Goal: Task Accomplishment & Management: Manage account settings

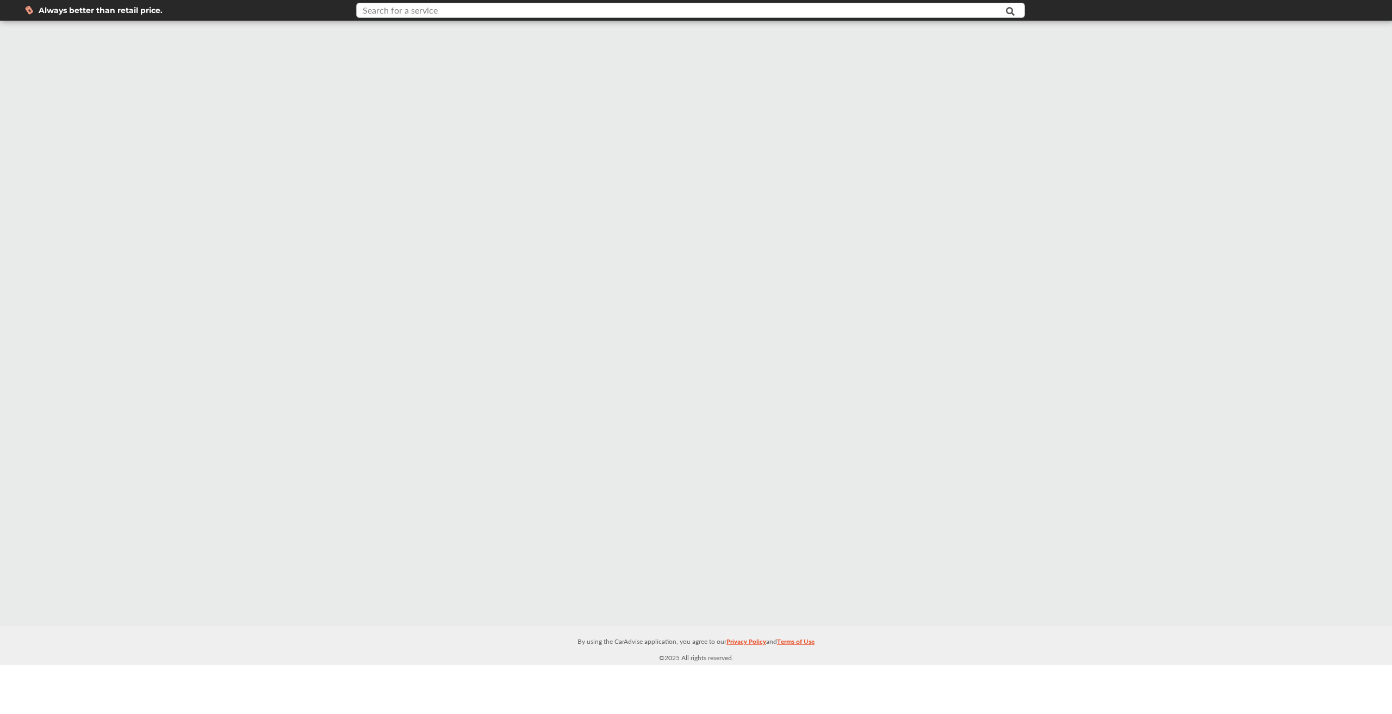
click at [438, 6] on input "text" at bounding box center [654, 11] width 594 height 17
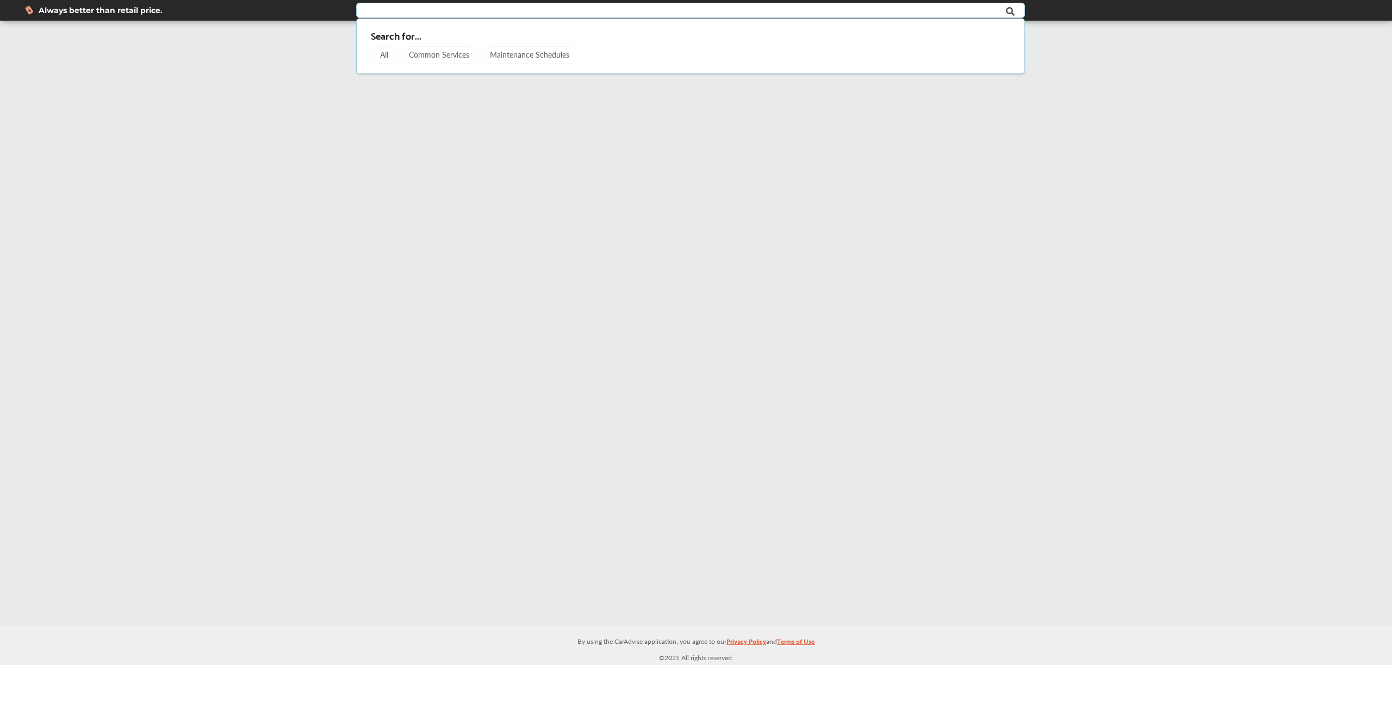
click at [442, 60] on div "Common Services" at bounding box center [439, 54] width 79 height 17
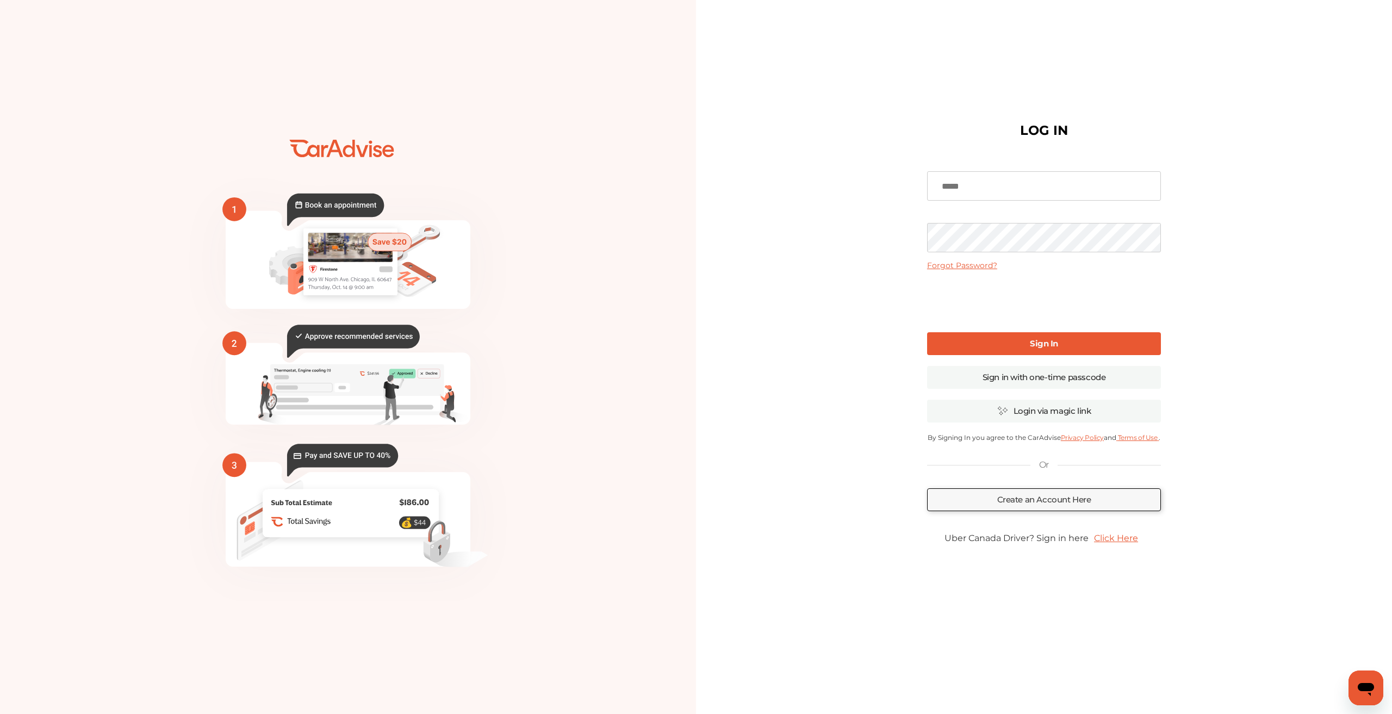
click at [969, 182] on input at bounding box center [1044, 185] width 234 height 29
click at [913, 294] on div "LOG IN Forgot Password? Sign In Sign in with one-time passcode Login via magic …" at bounding box center [1044, 356] width 696 height 529
click at [1055, 409] on link "Login via magic link" at bounding box center [1044, 411] width 234 height 23
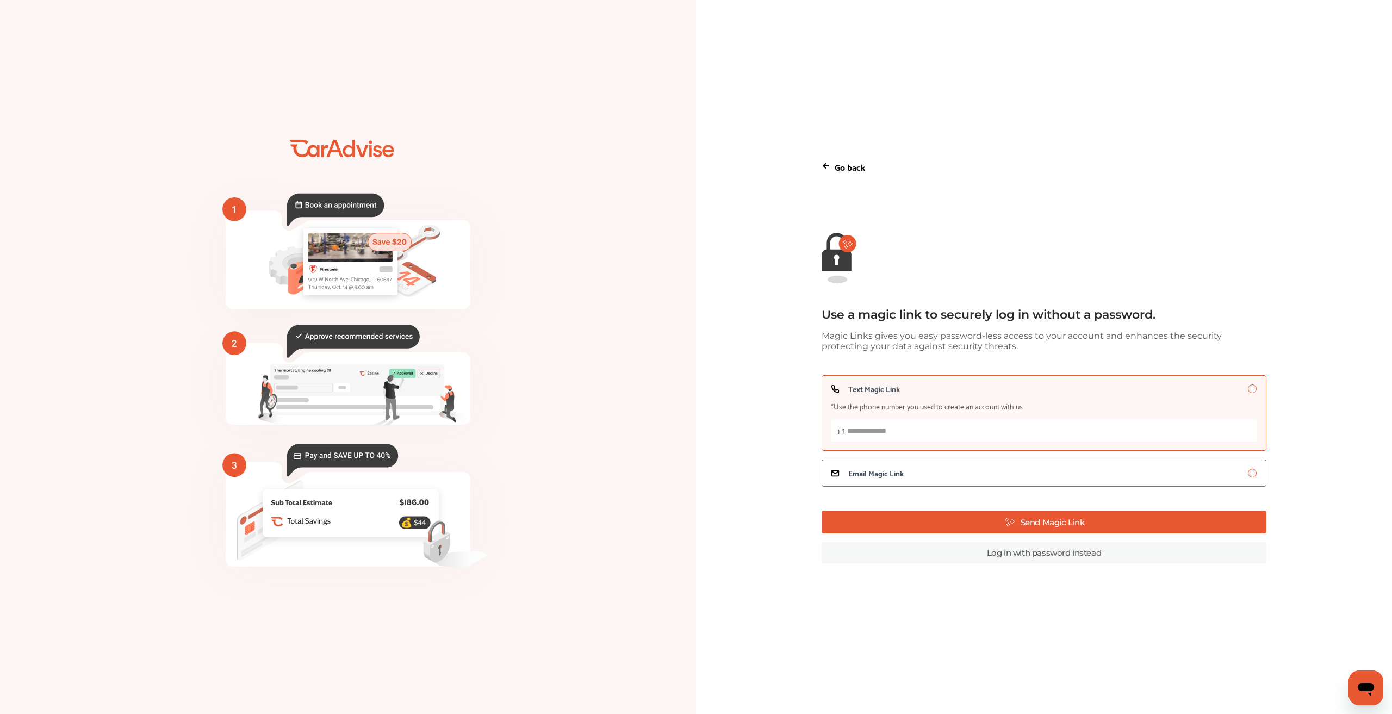
click at [878, 437] on input "Text Magic Link *Use the phone number you used to create an account with us +1" at bounding box center [1044, 430] width 426 height 22
click at [896, 437] on input "Text Magic Link *Use the phone number you used to create an account with us +1" at bounding box center [1044, 430] width 426 height 22
type input "**********"
click at [1002, 520] on button "Send Magic Link" at bounding box center [1043, 521] width 445 height 23
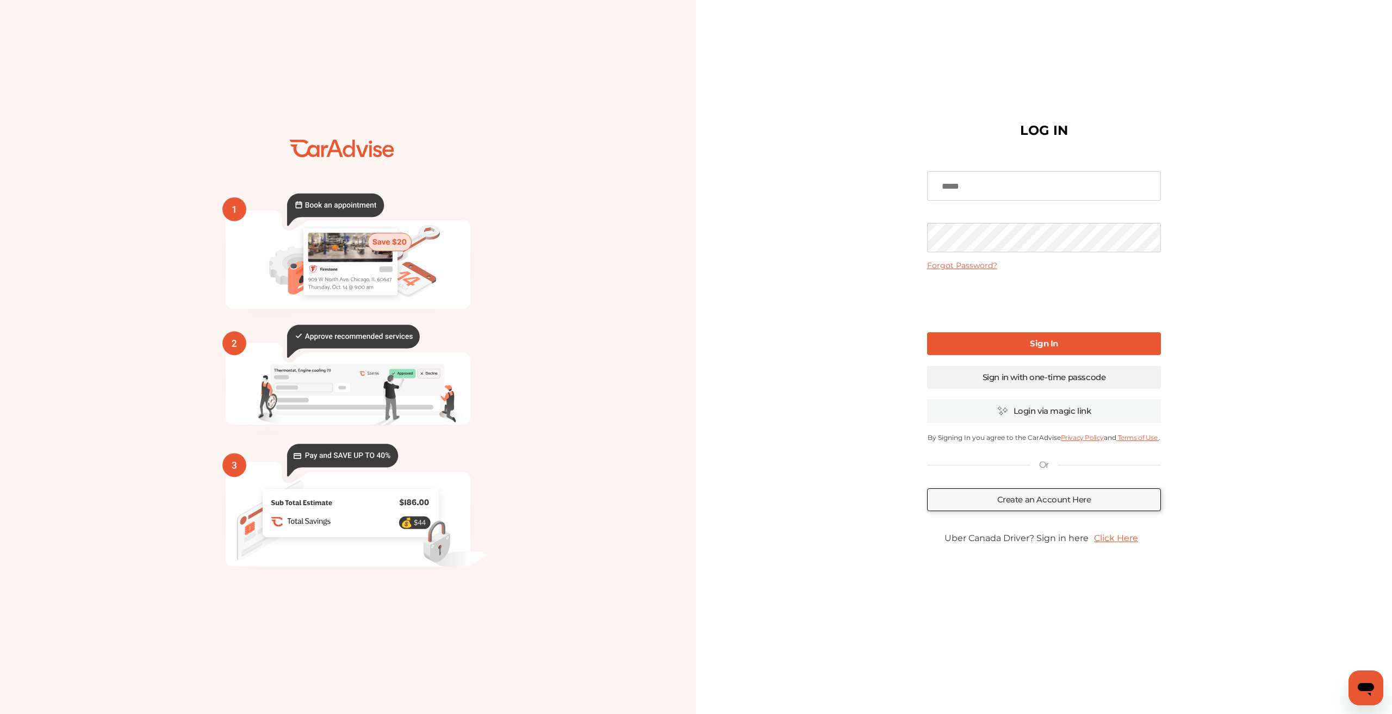
click at [1025, 376] on link "Sign in with one-time passcode" at bounding box center [1044, 377] width 234 height 23
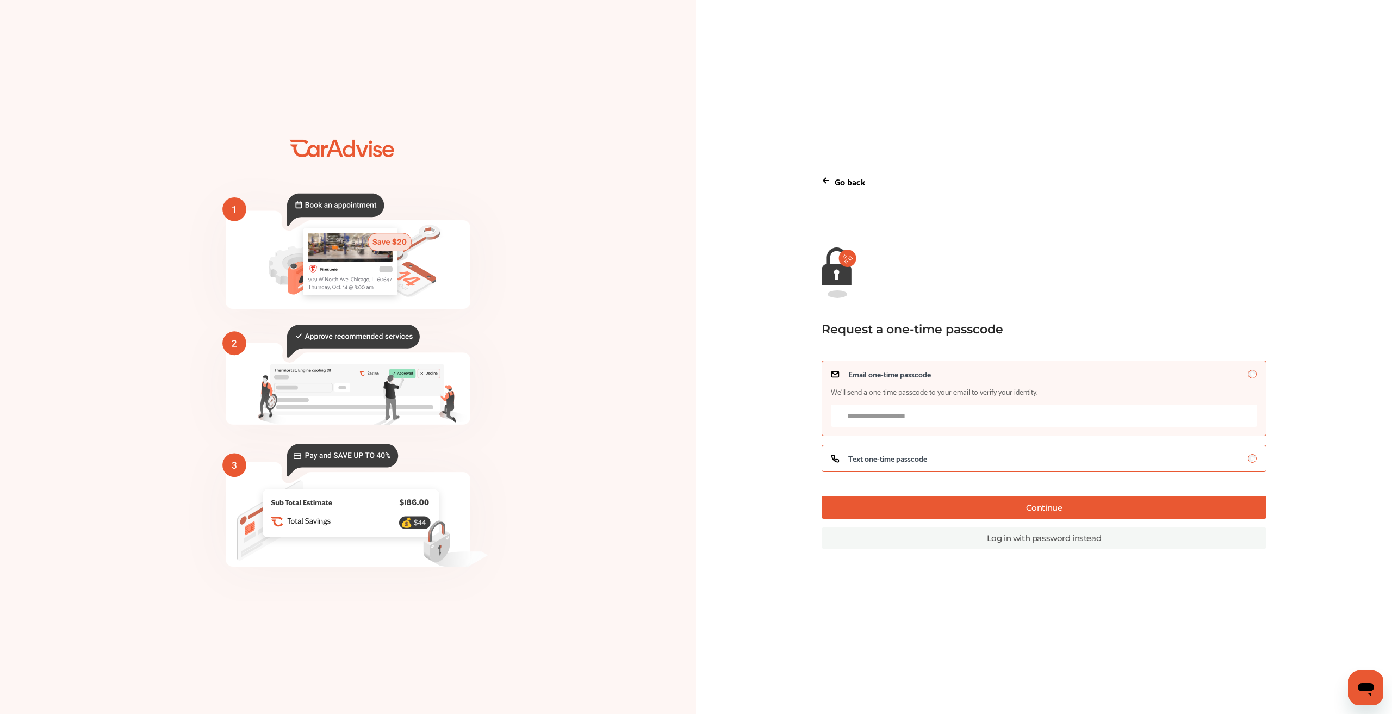
click at [902, 463] on span "Text one-time passcode" at bounding box center [887, 458] width 79 height 9
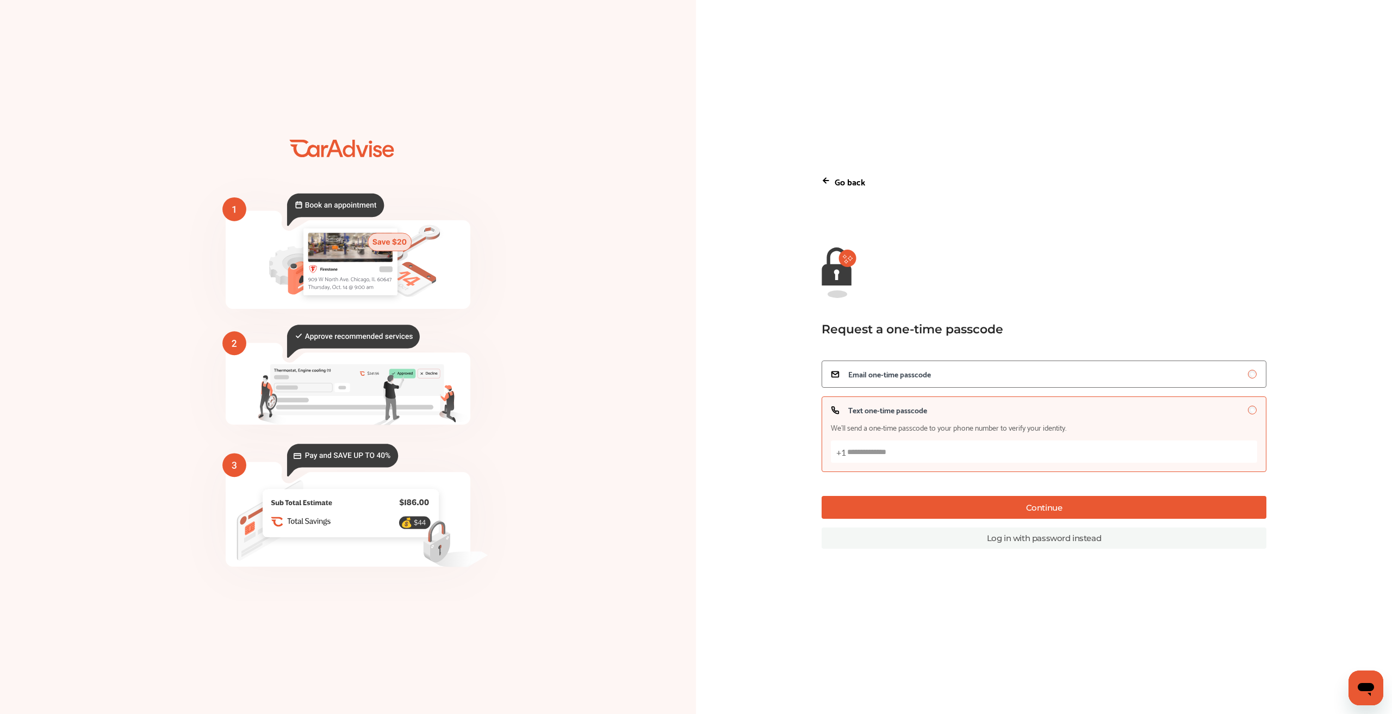
click at [922, 459] on input "Text one-time passcode We’ll send a one-time passcode to your phone number to v…" at bounding box center [1044, 451] width 426 height 22
type input "**********"
click at [918, 506] on button "Continue" at bounding box center [1043, 507] width 445 height 23
click at [1067, 514] on button "Continue" at bounding box center [1043, 507] width 445 height 23
click at [922, 365] on label "Email one-time passcode" at bounding box center [1043, 373] width 445 height 27
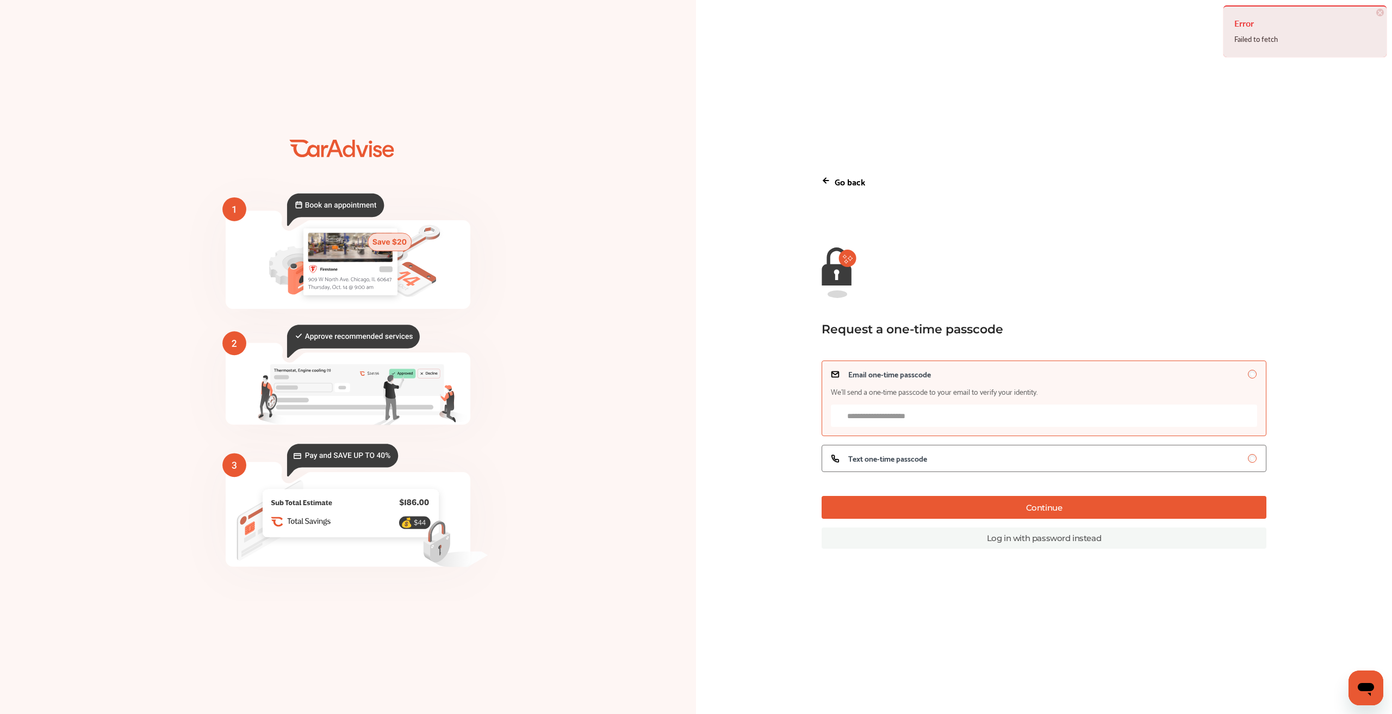
click at [903, 405] on input "Email one-time passcode We’ll send a one-time passcode to your email to verify …" at bounding box center [1044, 415] width 426 height 22
type input "**********"
click at [1036, 514] on button "Continue" at bounding box center [1043, 507] width 445 height 23
